Goal: Transaction & Acquisition: Purchase product/service

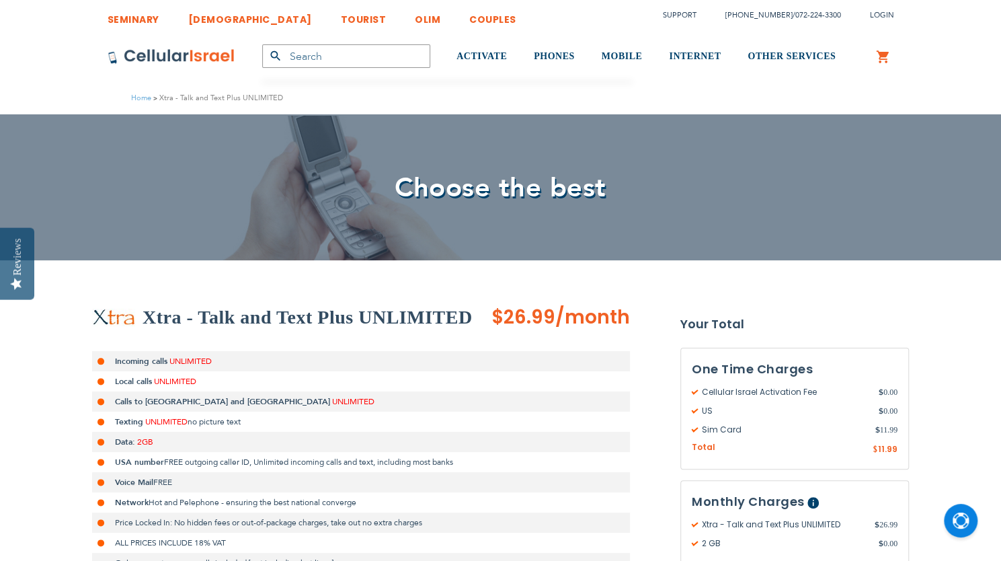
type input "[EMAIL_ADDRESS][DOMAIN_NAME]"
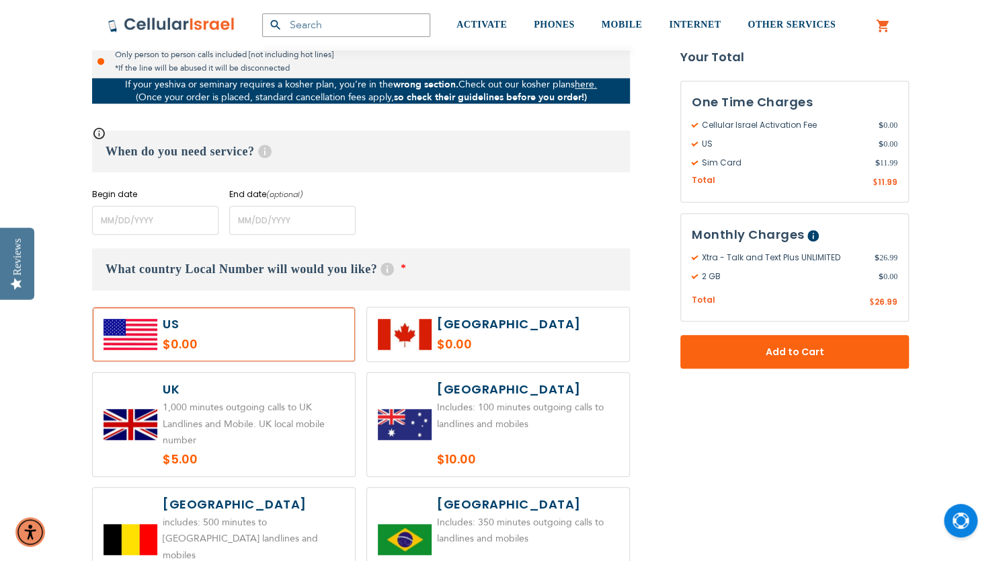
scroll to position [520, 0]
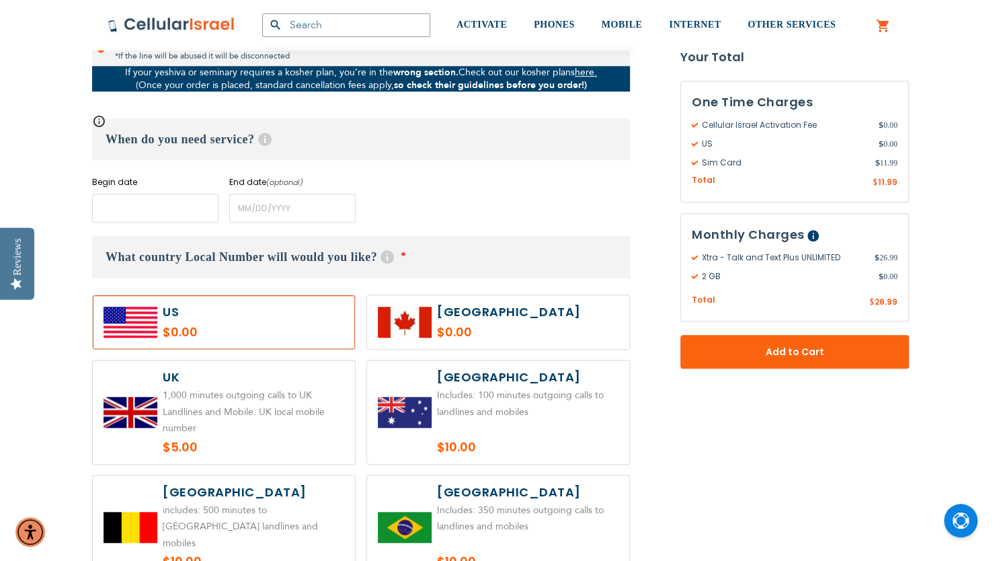
click at [196, 210] on input "name" at bounding box center [155, 208] width 126 height 29
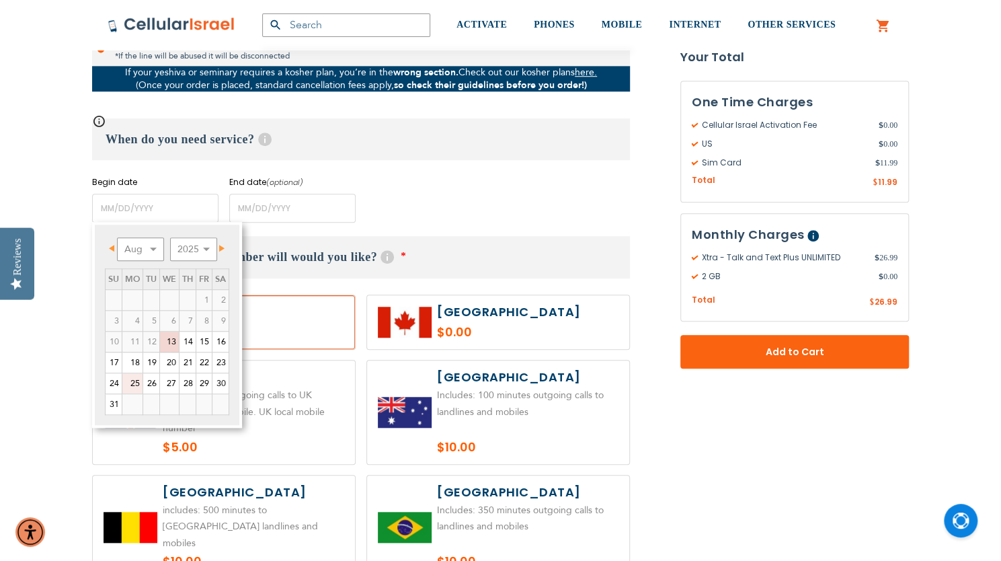
click at [138, 382] on link "25" at bounding box center [132, 383] width 20 height 20
type input "[DATE]"
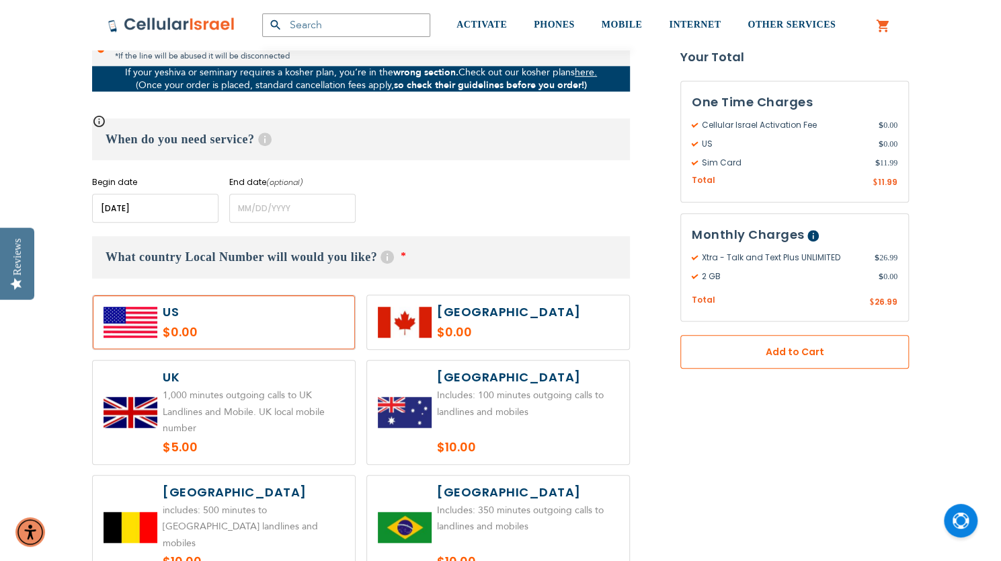
click at [810, 352] on span "Add to Cart" at bounding box center [795, 352] width 140 height 14
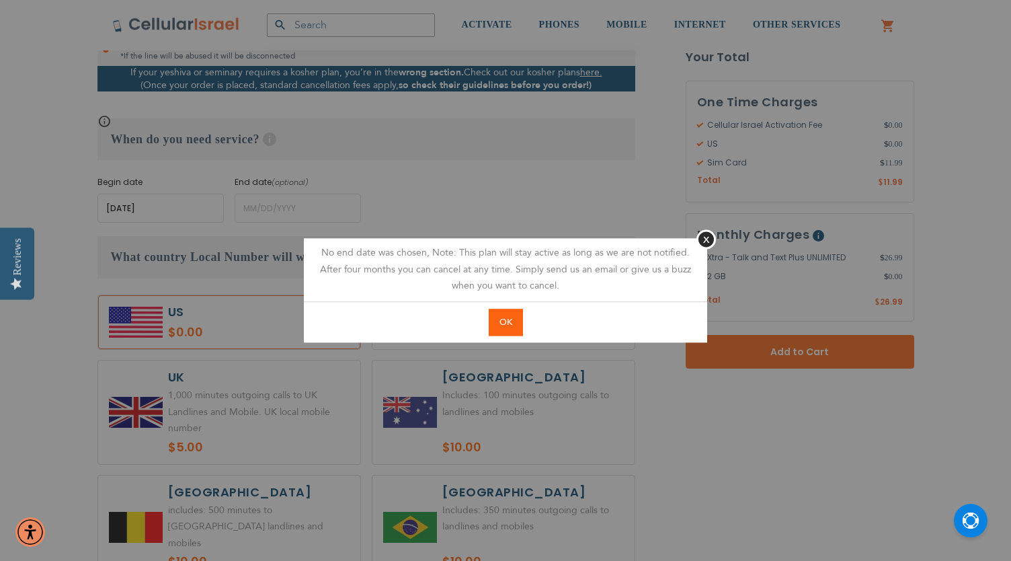
click at [514, 319] on button "OK" at bounding box center [506, 323] width 34 height 28
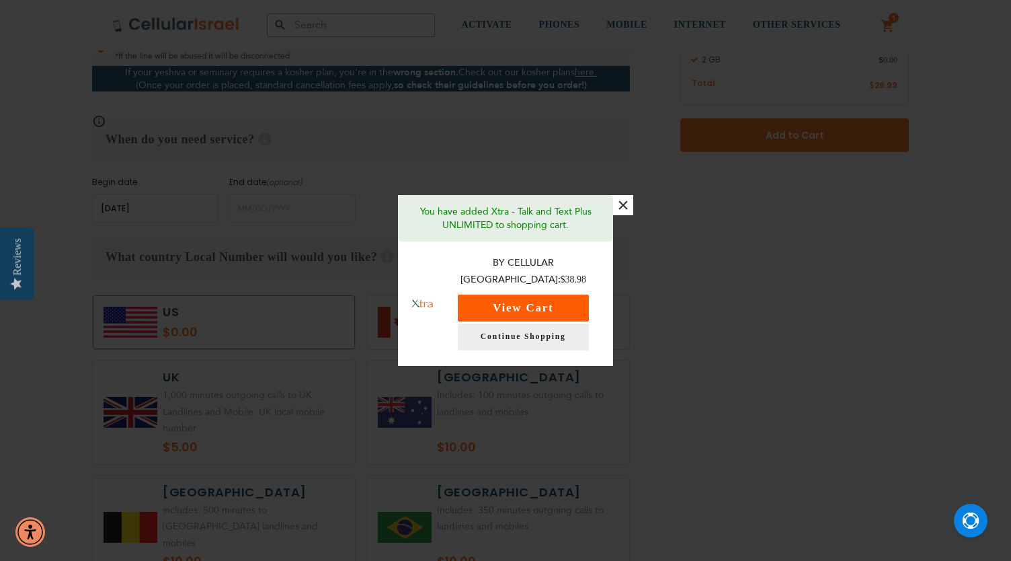
click at [553, 297] on button "View Cart" at bounding box center [523, 308] width 131 height 27
